Goal: Transaction & Acquisition: Book appointment/travel/reservation

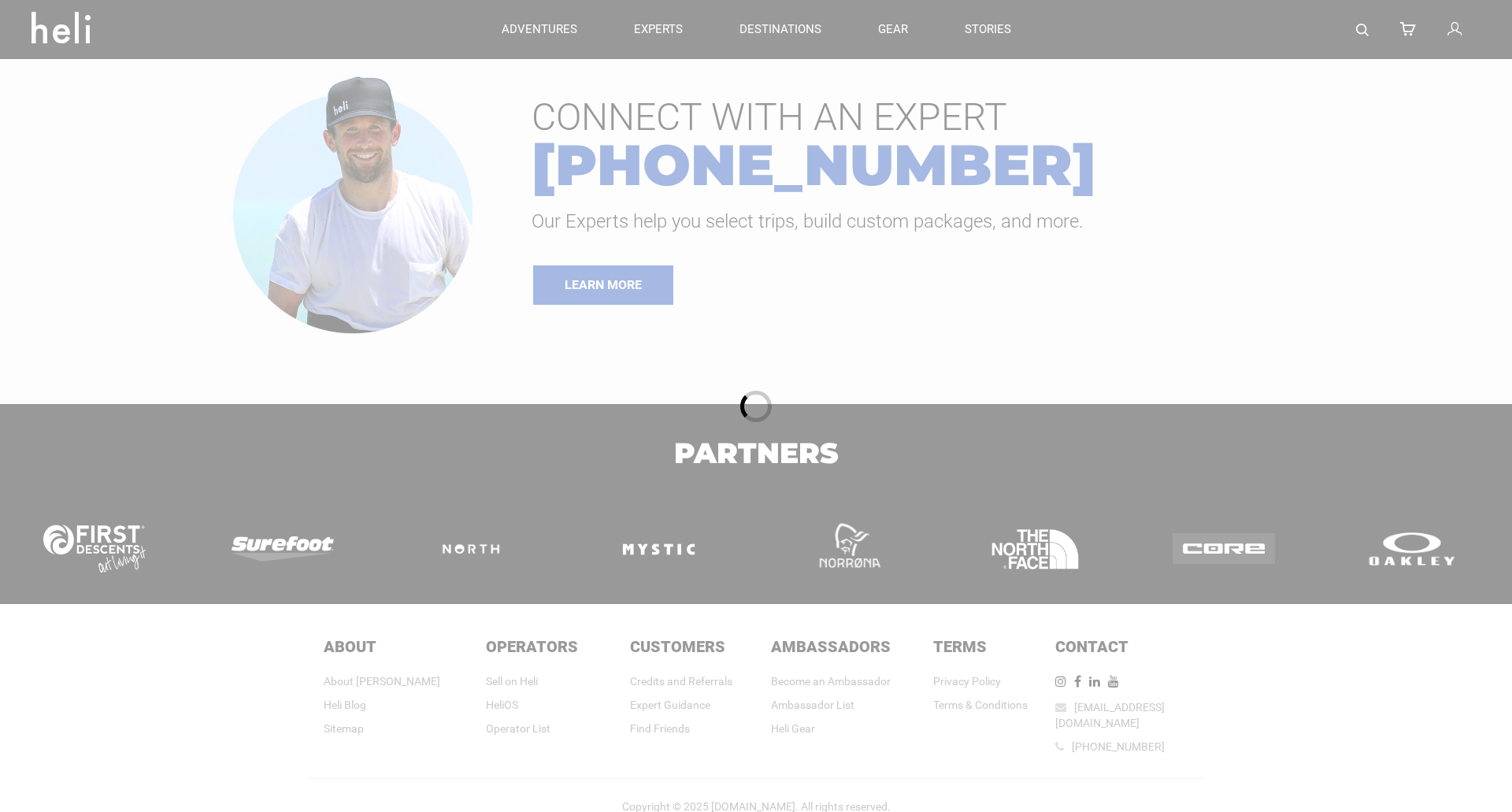
type input "Heli Skiing"
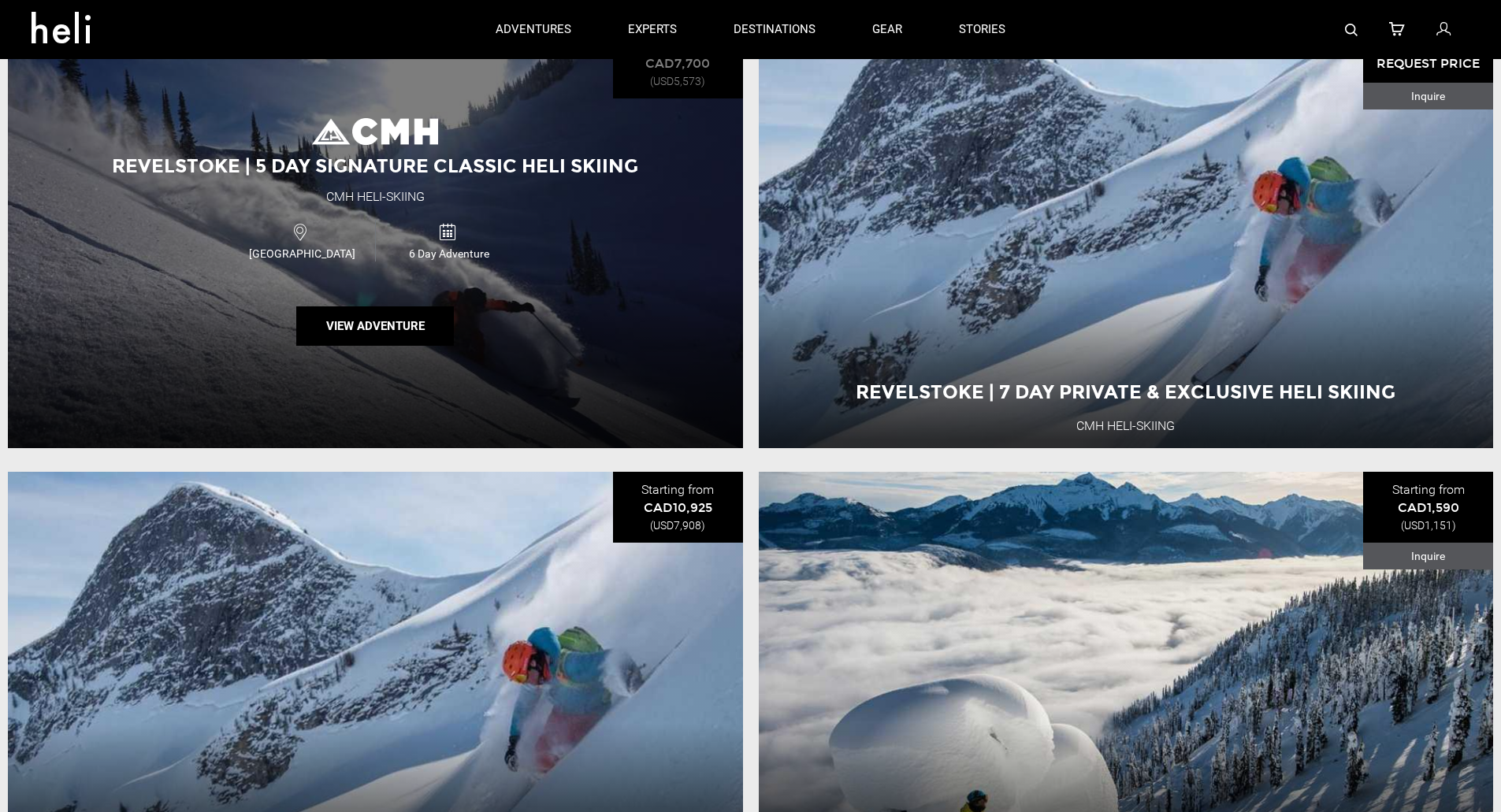
scroll to position [157, 0]
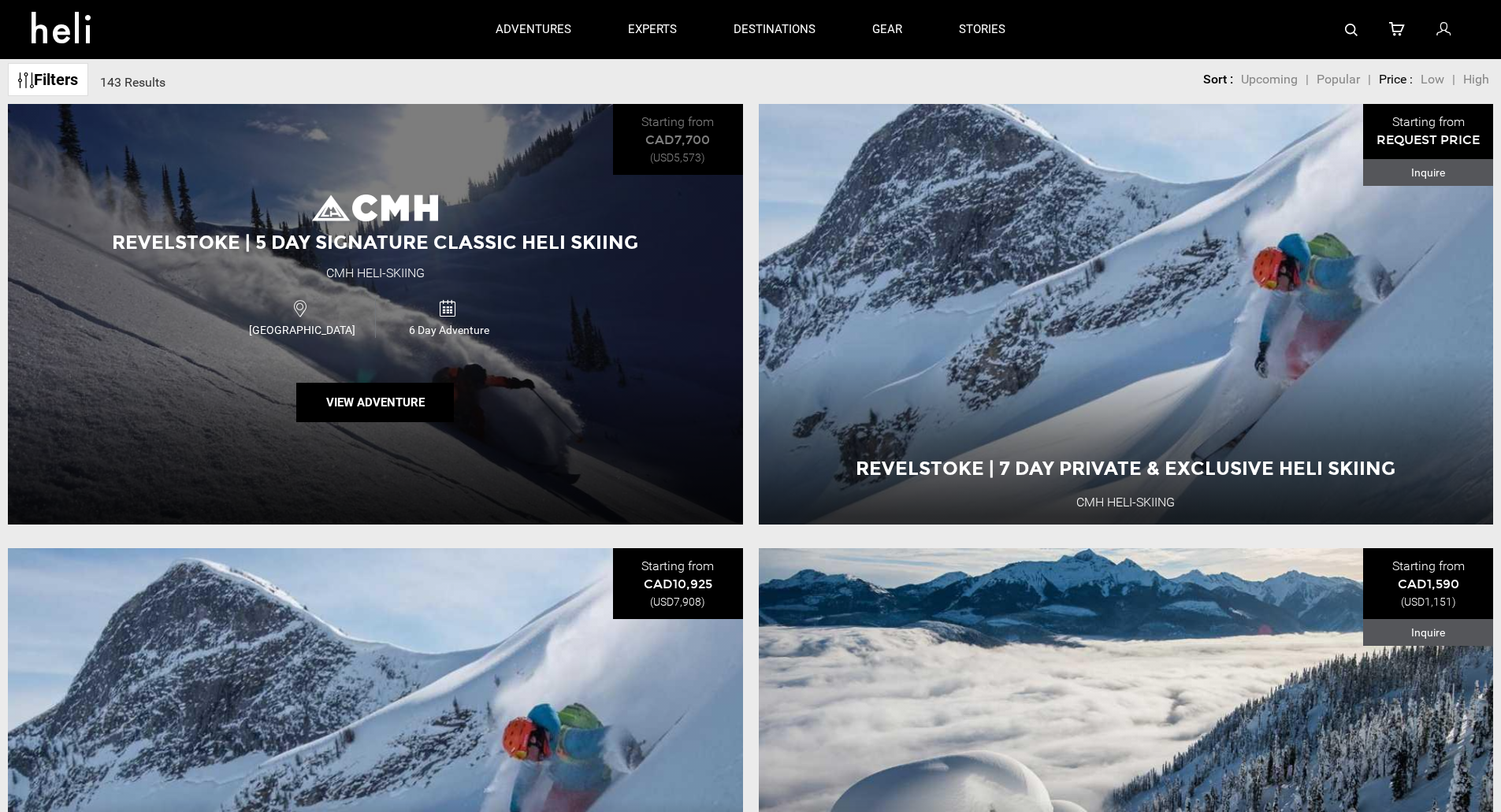
click at [261, 226] on div "Revelstoke | 5 Day Signature Classic Heli Skiing CMH Heli-Skiing [GEOGRAPHIC_DA…" at bounding box center [375, 314] width 735 height 420
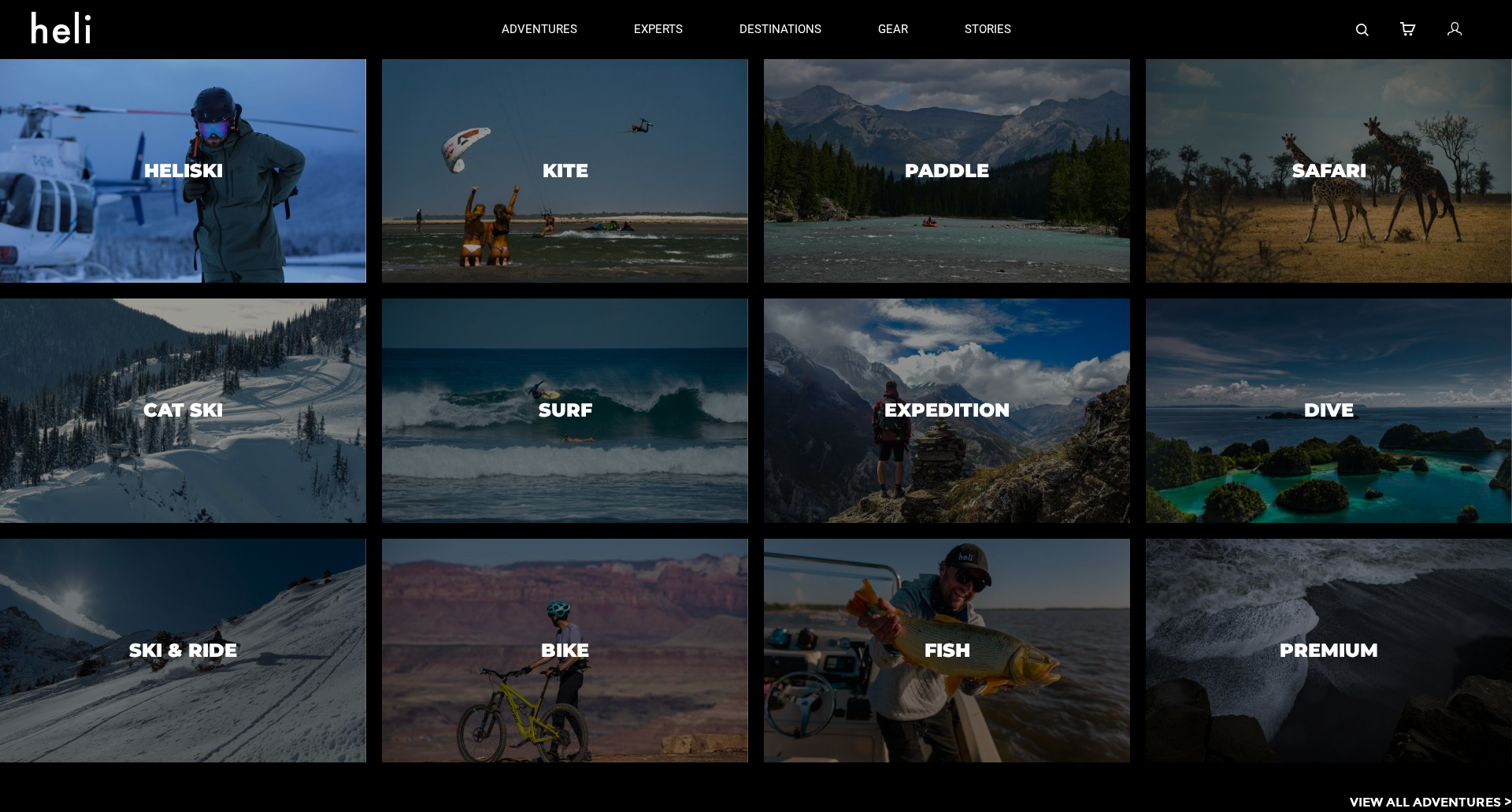
click at [197, 170] on h3 "Heliski" at bounding box center [183, 171] width 79 height 21
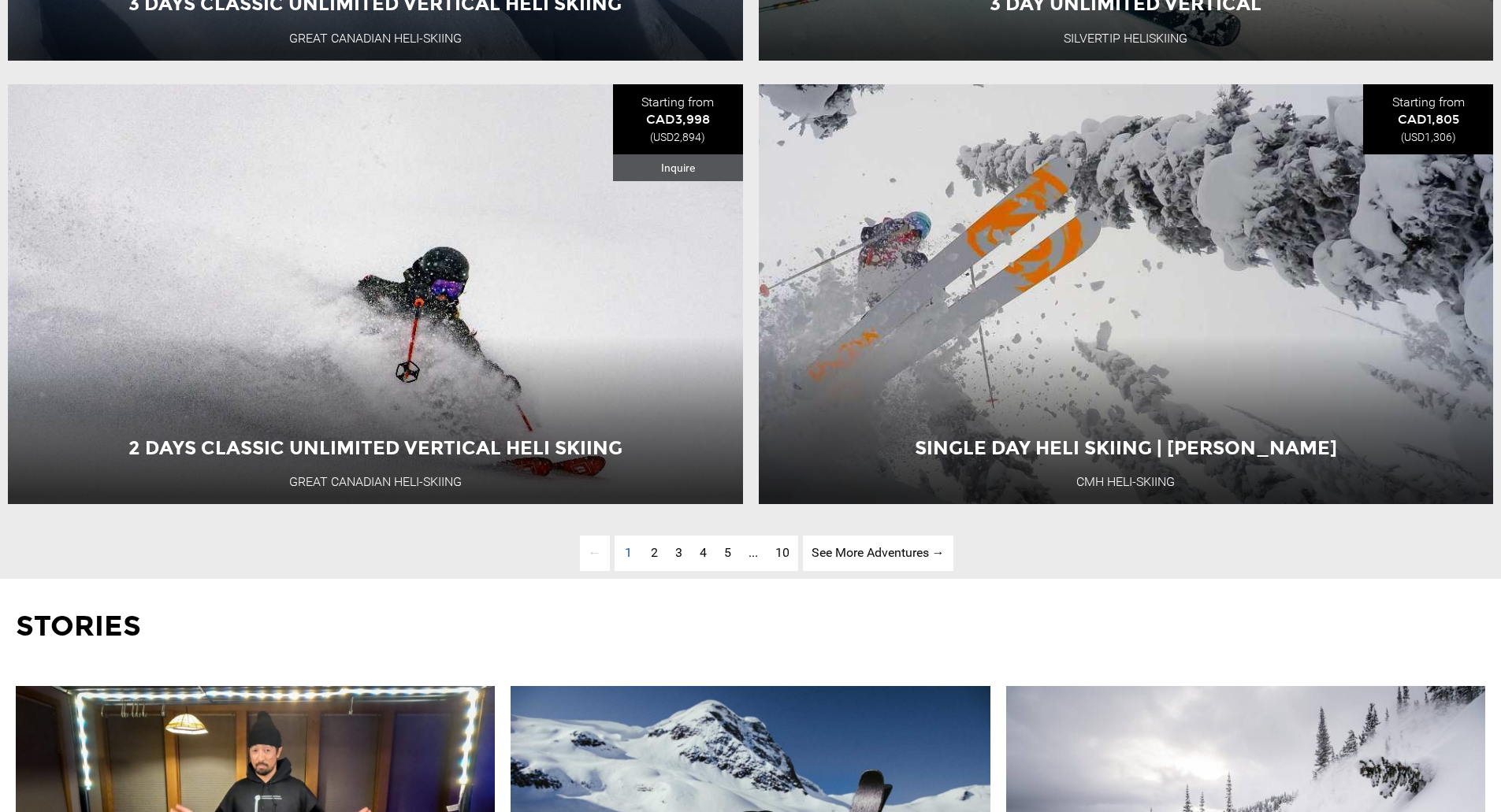
scroll to position [5199, 0]
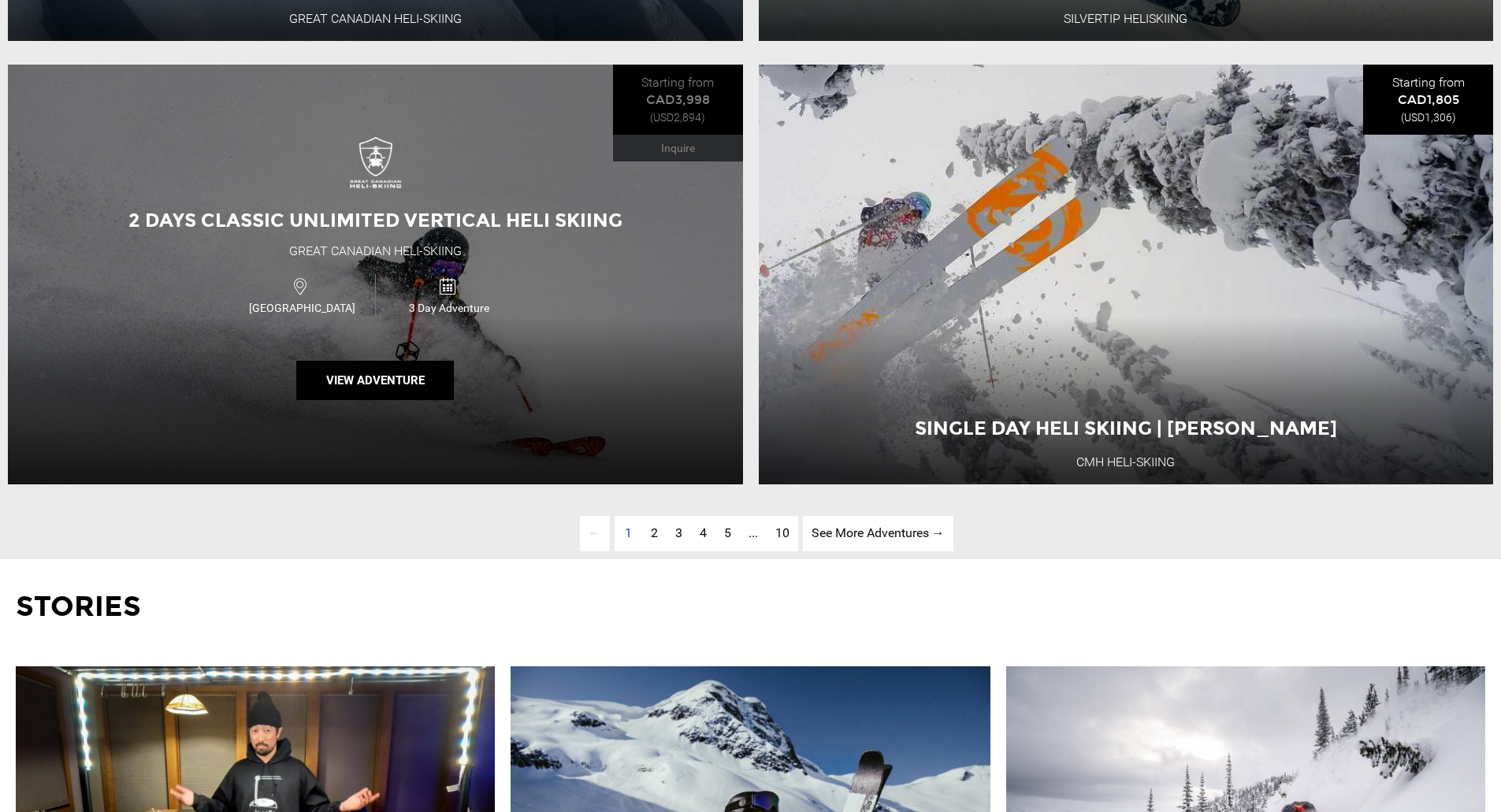
click at [452, 208] on div "2 Days Classic Unlimited Vertical Heli Skiing Great Canadian Heli-Skiing [GEOGR…" at bounding box center [375, 275] width 735 height 420
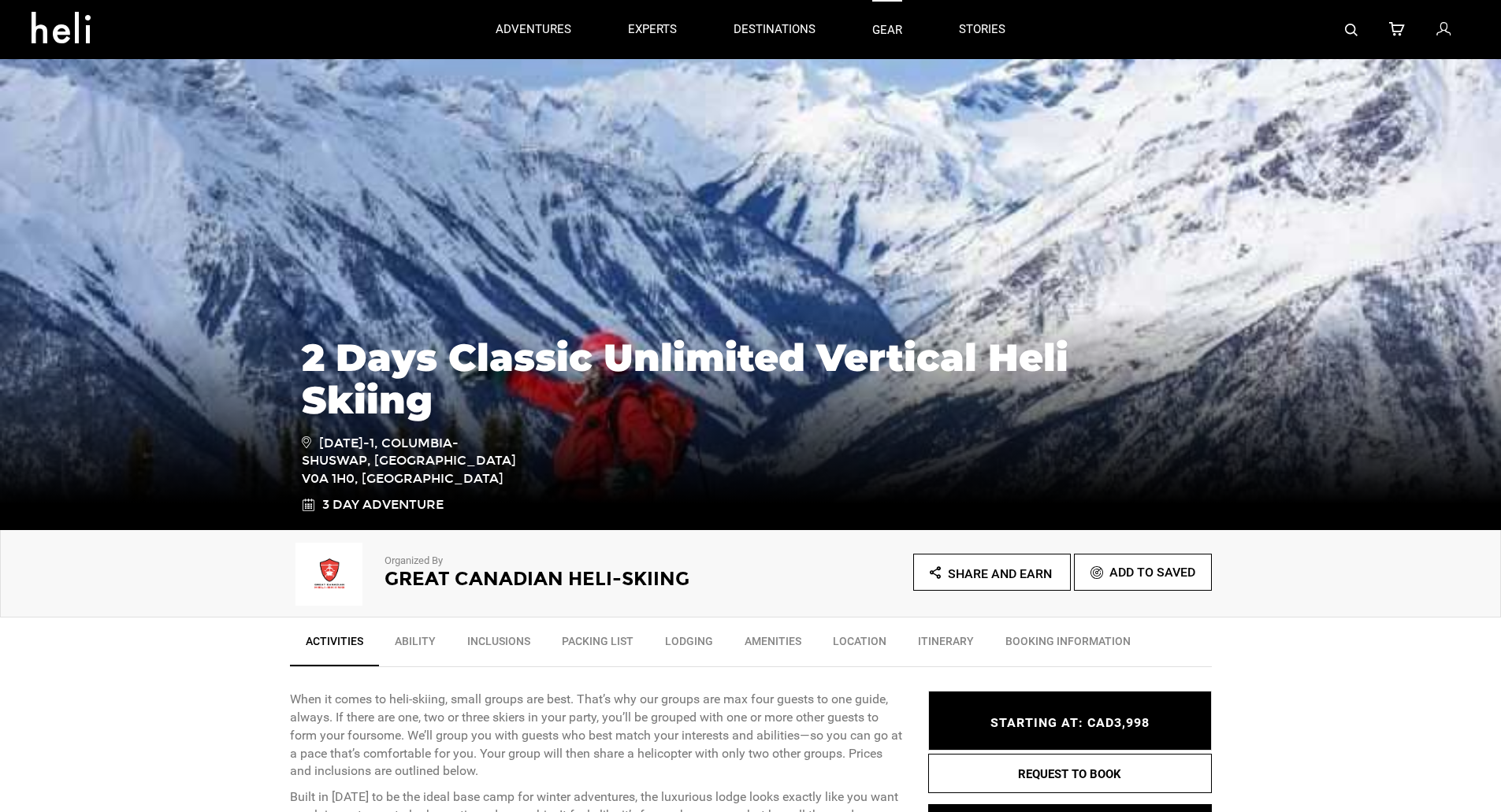
click at [895, 23] on link "gear" at bounding box center [887, 29] width 30 height 59
